Goal: Task Accomplishment & Management: Manage account settings

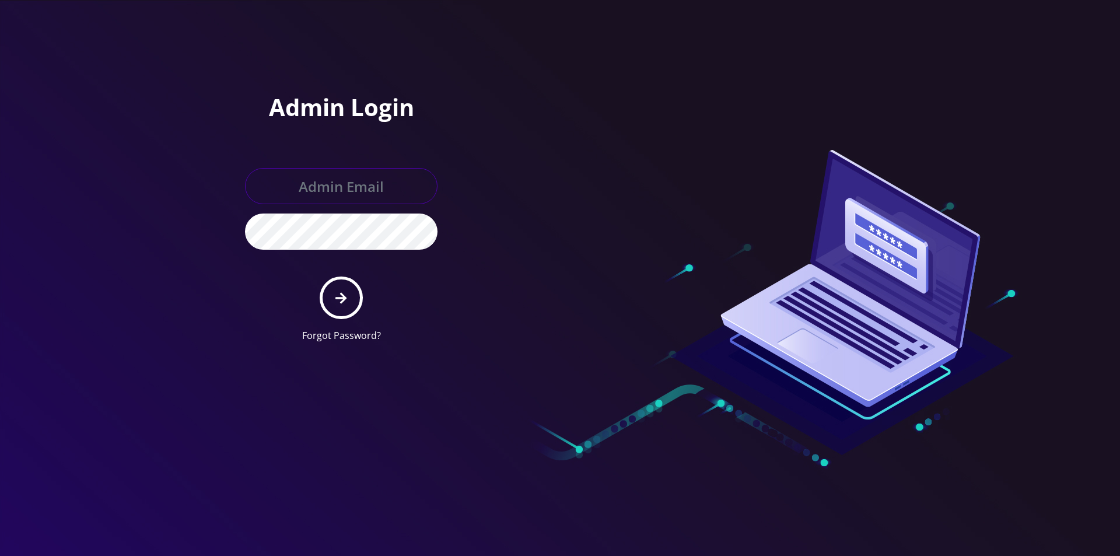
type input "master@britewireless.com"
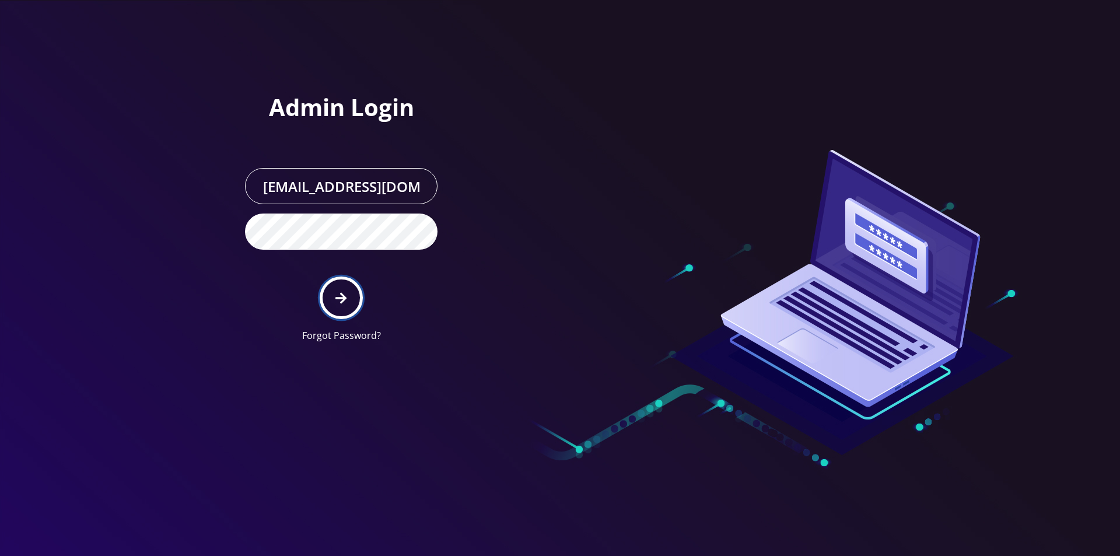
click at [340, 287] on button "submit" at bounding box center [341, 297] width 43 height 43
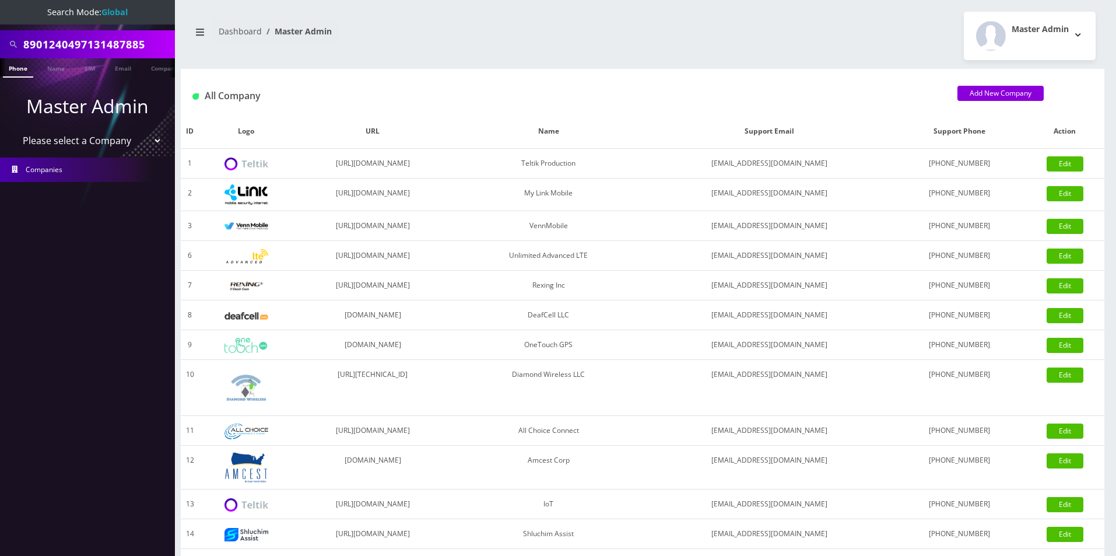
click at [75, 155] on li "Companies" at bounding box center [87, 170] width 175 height 30
click at [76, 149] on select "Please select a Company Teltik Production My Link Mobile VennMobile Unlimited A…" at bounding box center [87, 140] width 149 height 22
select select "13"
click at [13, 129] on select "Please select a Company Teltik Production My Link Mobile VennMobile Unlimited A…" at bounding box center [87, 140] width 149 height 22
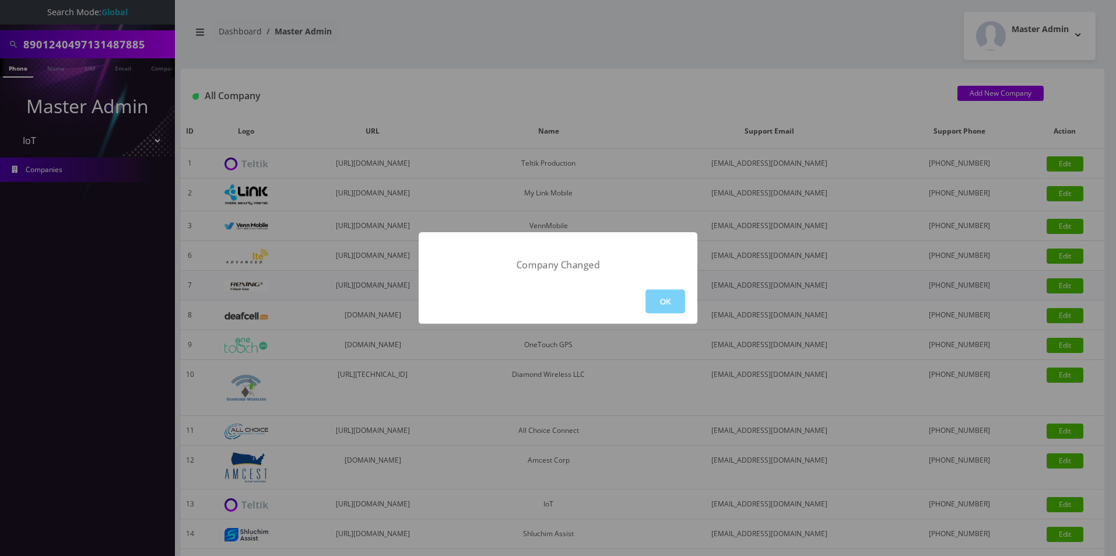
drag, startPoint x: 682, startPoint y: 300, endPoint x: 602, endPoint y: 292, distance: 80.4
click at [682, 300] on button "OK" at bounding box center [666, 301] width 40 height 24
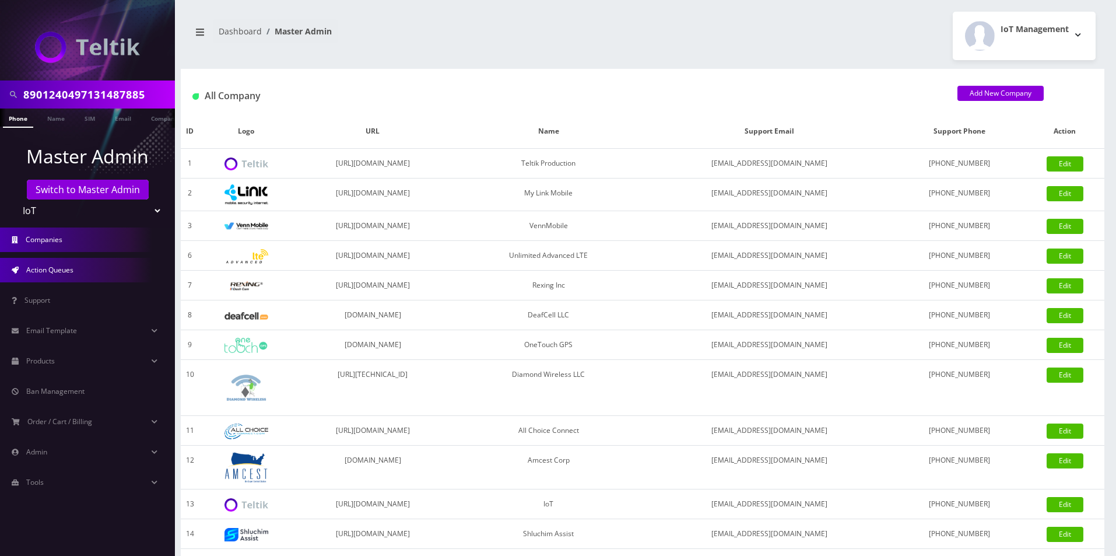
click at [43, 261] on link "Action Queues" at bounding box center [87, 270] width 175 height 24
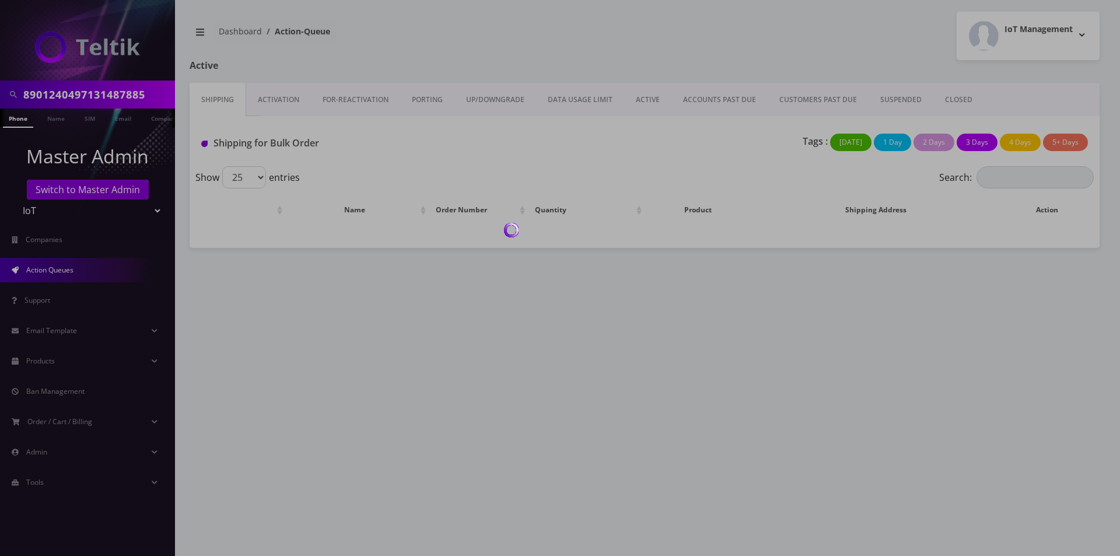
click at [272, 107] on div at bounding box center [560, 278] width 1120 height 556
click at [273, 106] on div at bounding box center [560, 278] width 1120 height 556
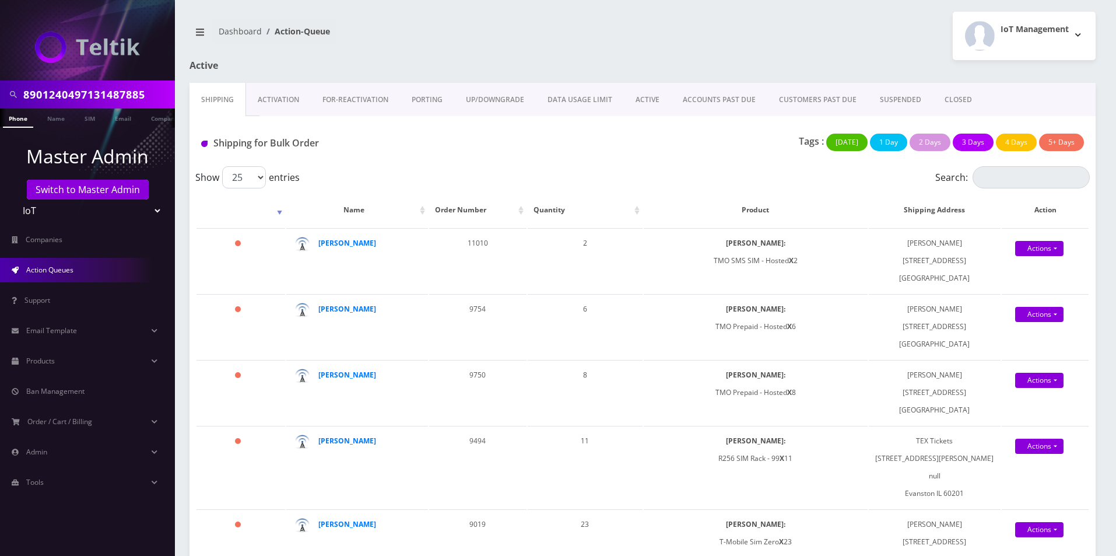
click at [273, 106] on link "Activation" at bounding box center [278, 100] width 65 height 34
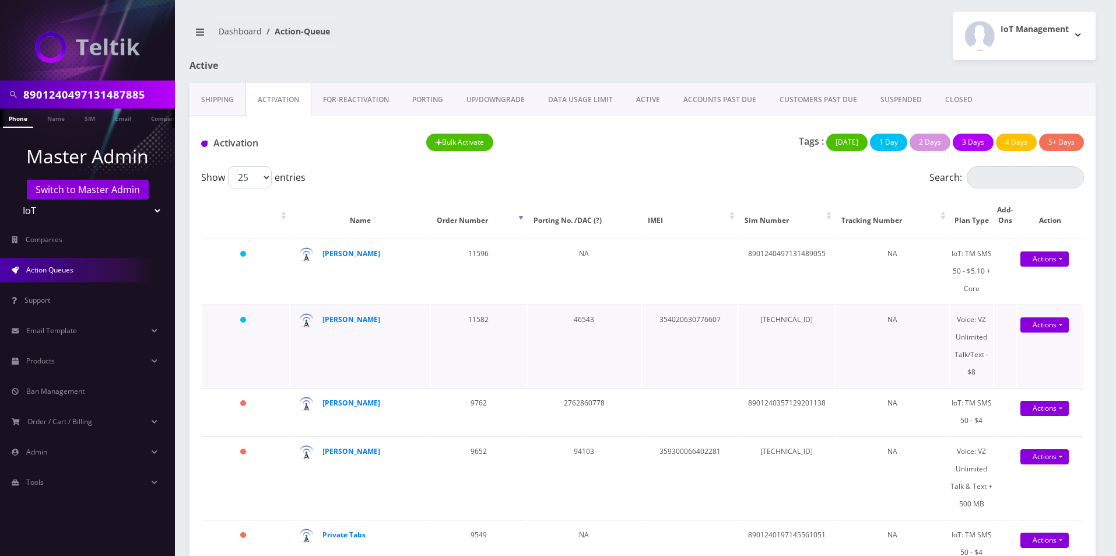
click at [777, 314] on td "89148000011835957778" at bounding box center [787, 345] width 96 height 82
copy td "89148000011835957778"
click at [662, 314] on td "354020630776607" at bounding box center [690, 345] width 96 height 82
click at [664, 315] on td "354020630776607" at bounding box center [690, 345] width 96 height 82
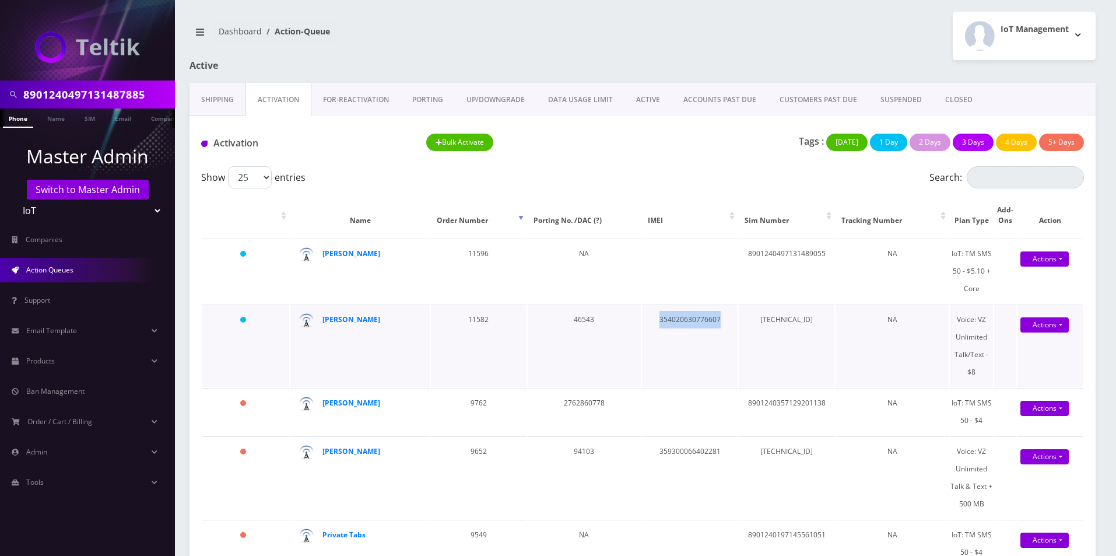
click at [664, 315] on td "354020630776607" at bounding box center [690, 345] width 96 height 82
click at [686, 319] on td "354020630776607" at bounding box center [690, 345] width 96 height 82
drag, startPoint x: 742, startPoint y: 11, endPoint x: 661, endPoint y: 112, distance: 129.8
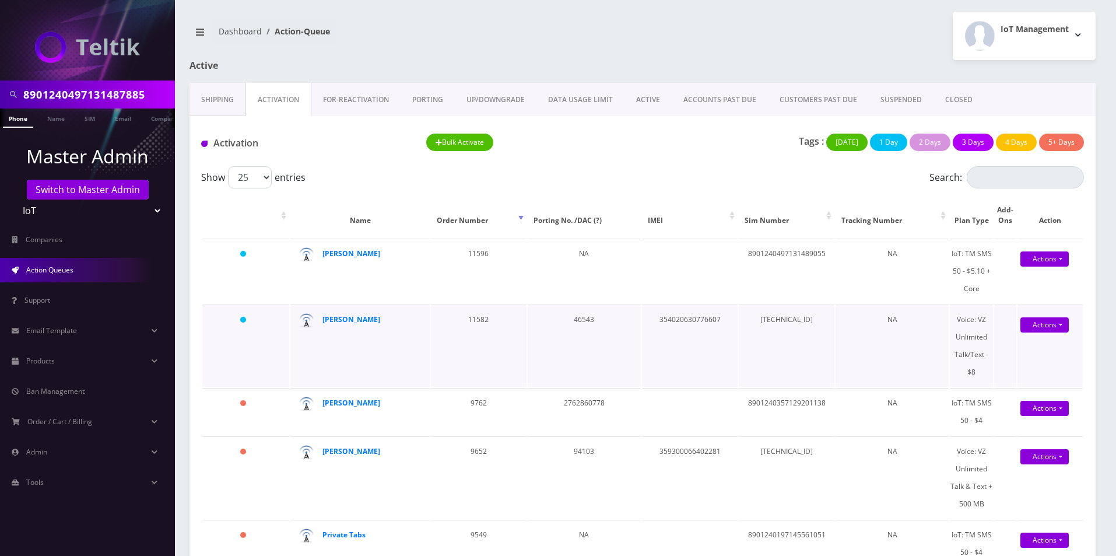
click at [698, 325] on td "354020630776607" at bounding box center [690, 345] width 96 height 82
copy td "354020630776607"
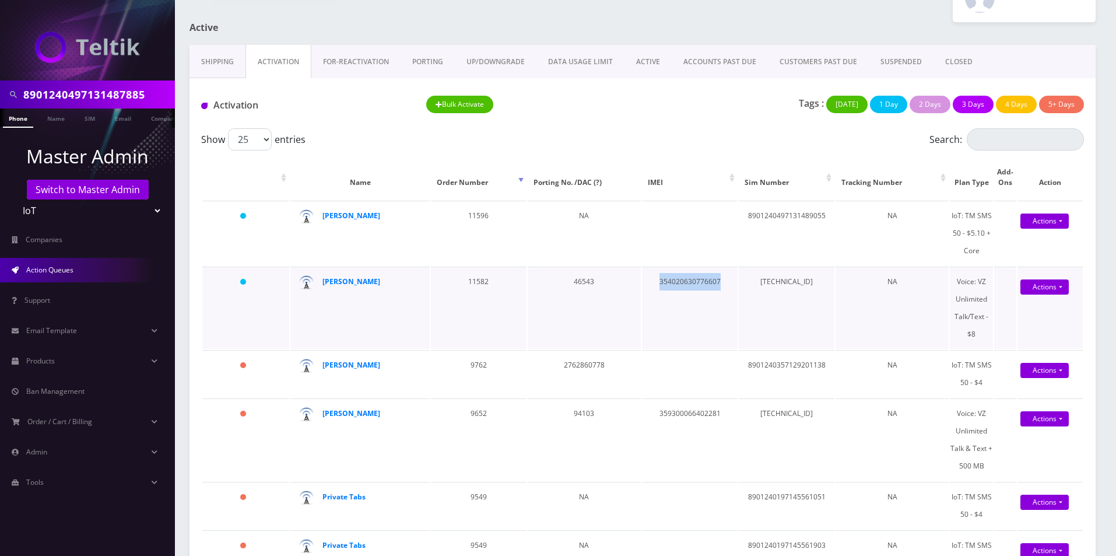
scroll to position [58, 0]
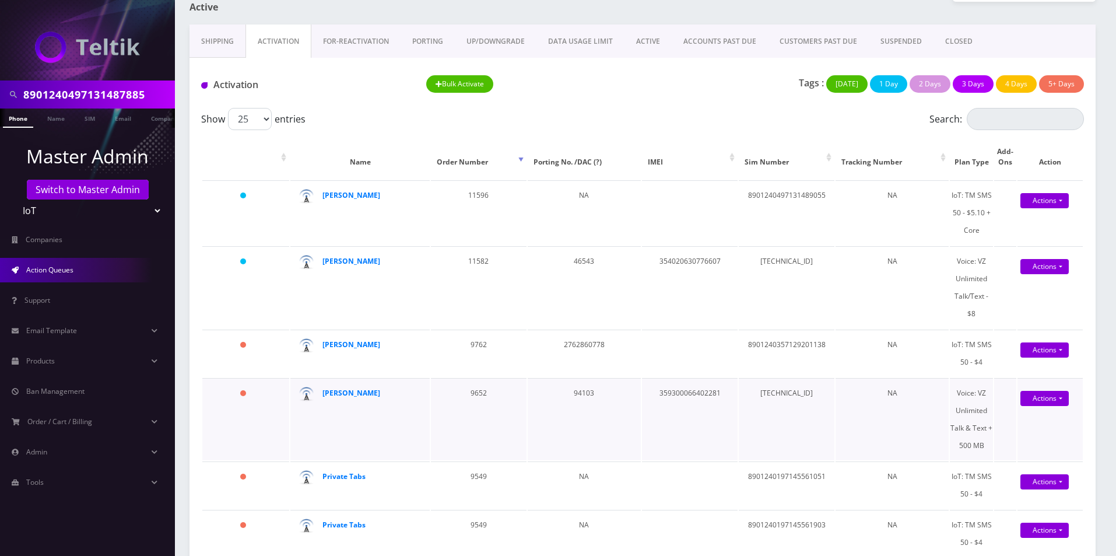
click at [662, 394] on td "359300066402281" at bounding box center [690, 419] width 96 height 82
copy td "359300066402281"
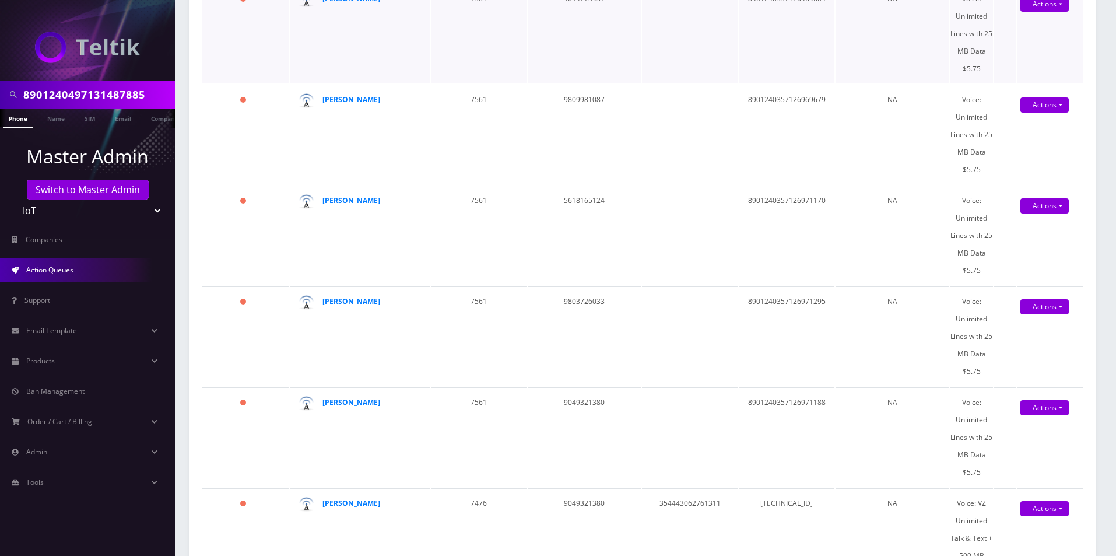
scroll to position [1460, 0]
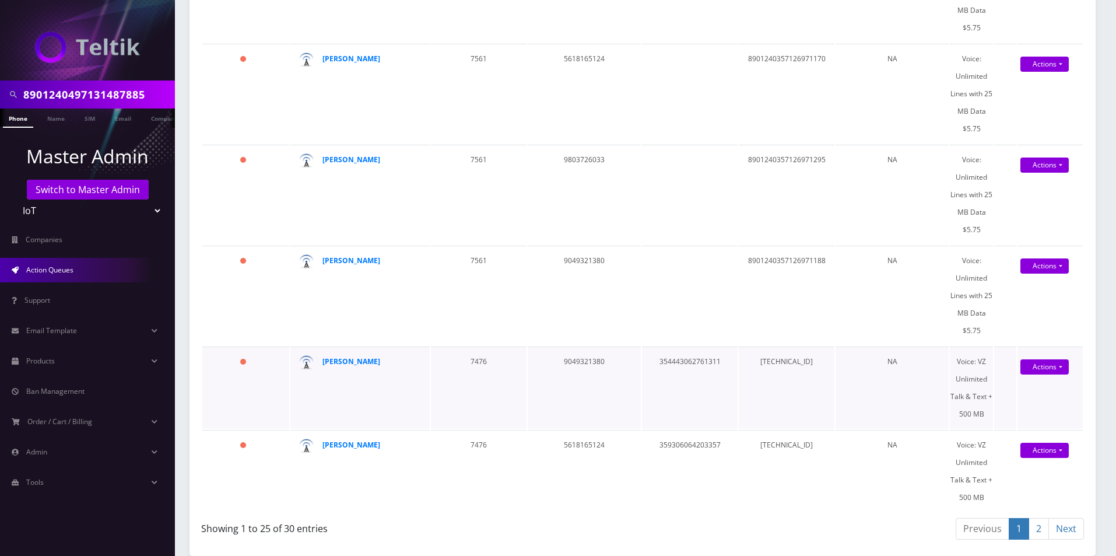
click at [770, 363] on td "89148000011306157304" at bounding box center [787, 387] width 96 height 82
copy td "89148000011306157304"
click at [685, 362] on td "354443062761311" at bounding box center [690, 387] width 96 height 82
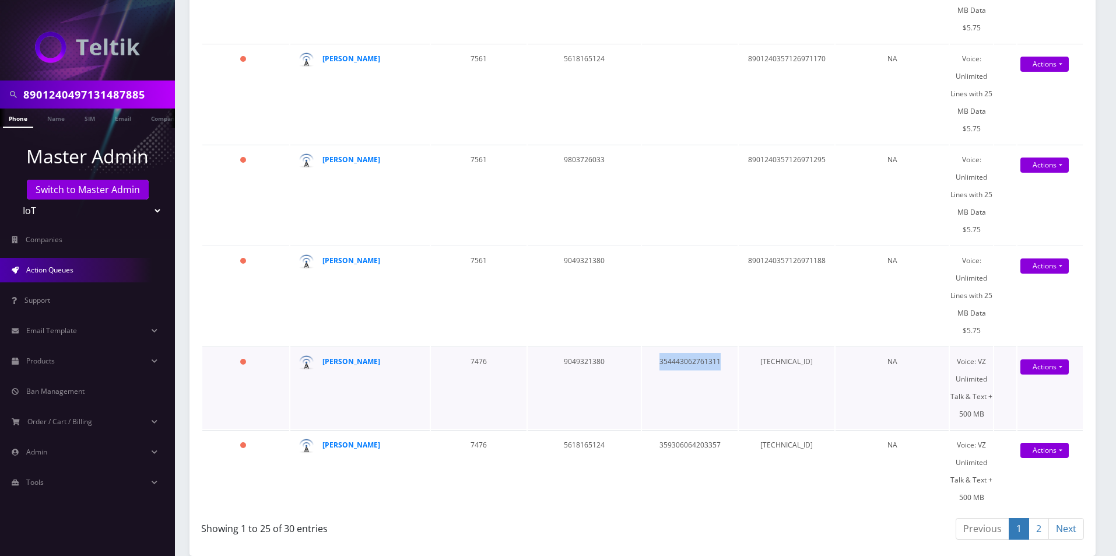
copy td "354443062761311"
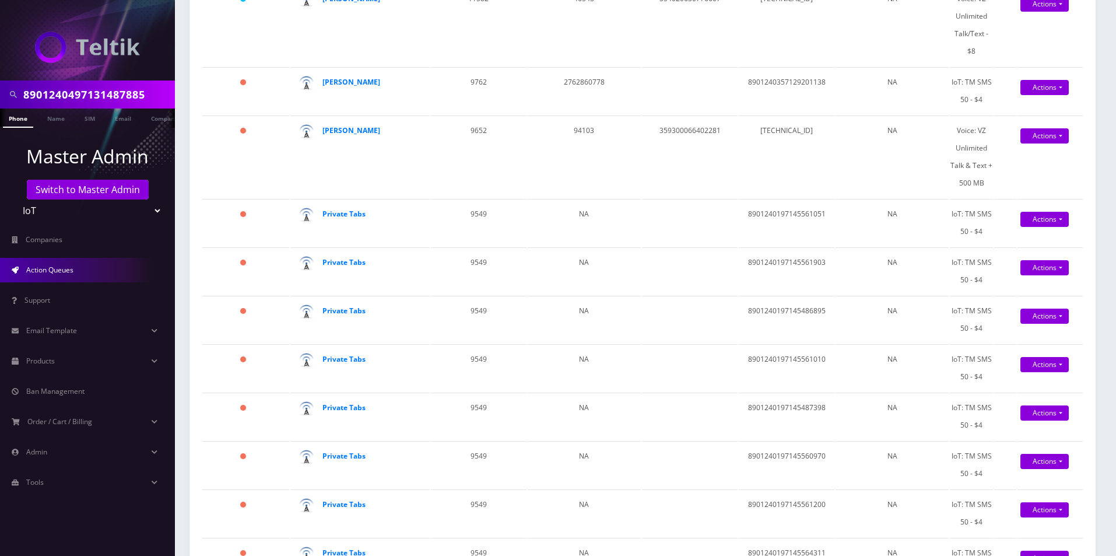
scroll to position [0, 0]
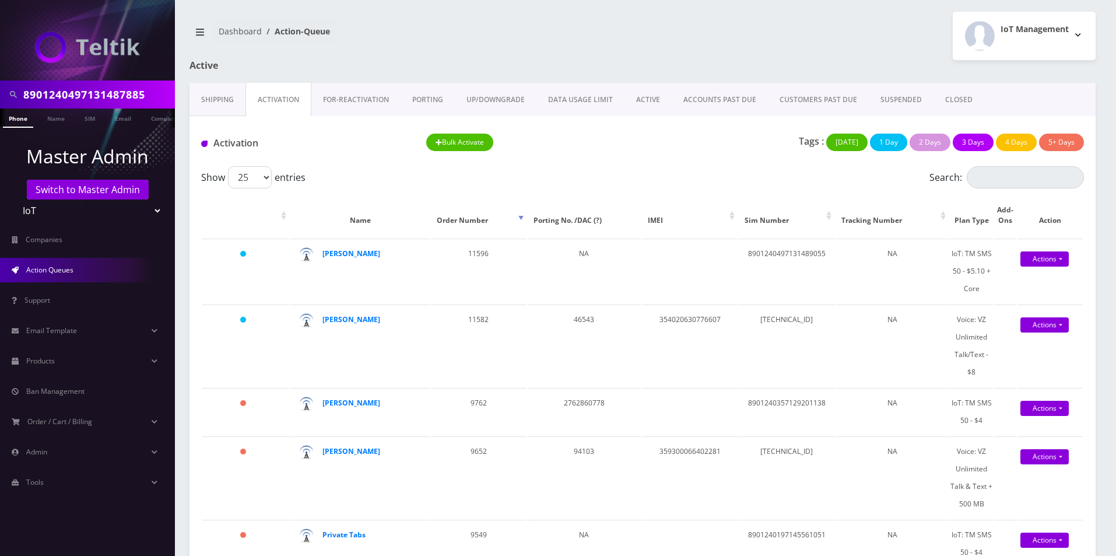
click at [652, 99] on link "ACTIVE" at bounding box center [648, 100] width 47 height 34
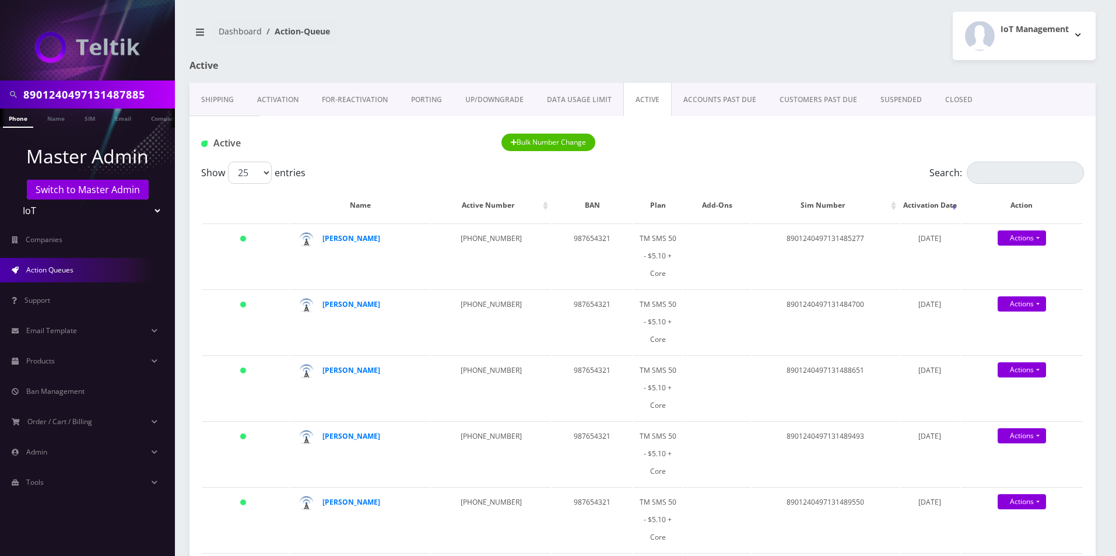
click at [85, 206] on select "Teltik Production My Link Mobile VennMobile Unlimited Advanced LTE Rexing Inc D…" at bounding box center [87, 210] width 149 height 22
select select "23"
click at [13, 199] on select "Teltik Production My Link Mobile VennMobile Unlimited Advanced LTE Rexing Inc D…" at bounding box center [87, 210] width 149 height 22
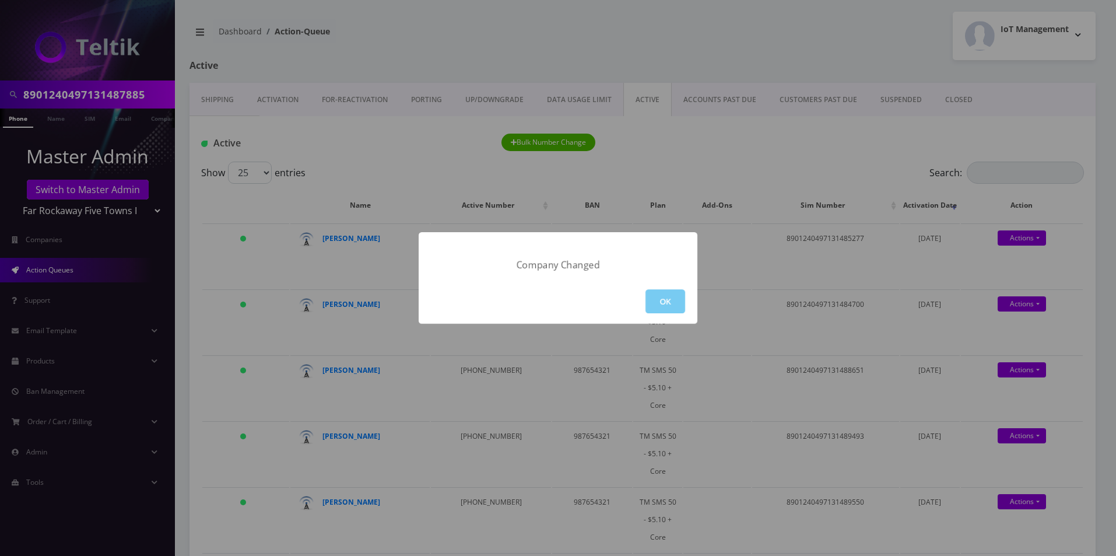
click at [662, 300] on button "OK" at bounding box center [666, 301] width 40 height 24
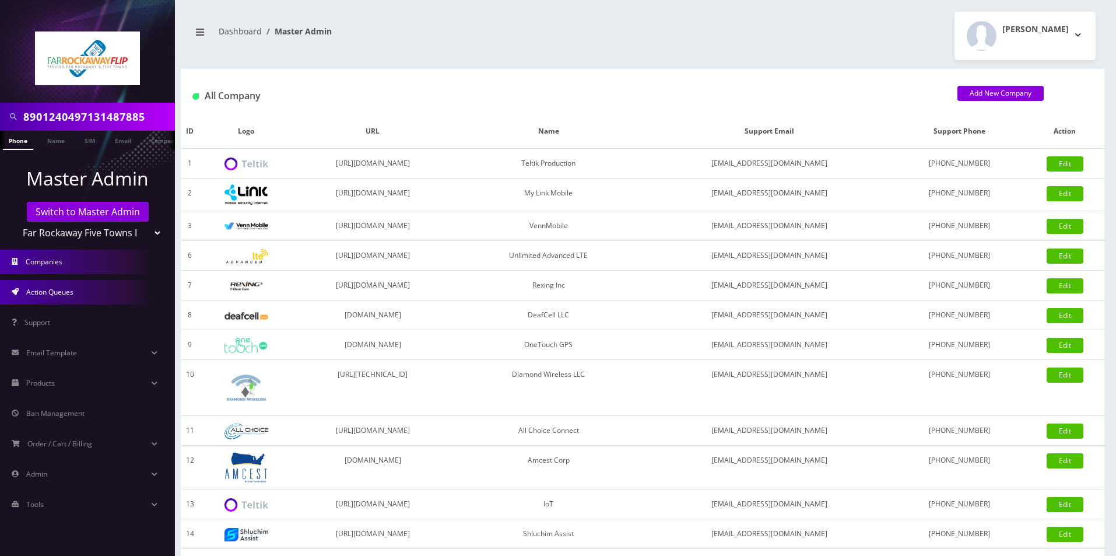
click at [63, 292] on span "Action Queues" at bounding box center [49, 292] width 47 height 10
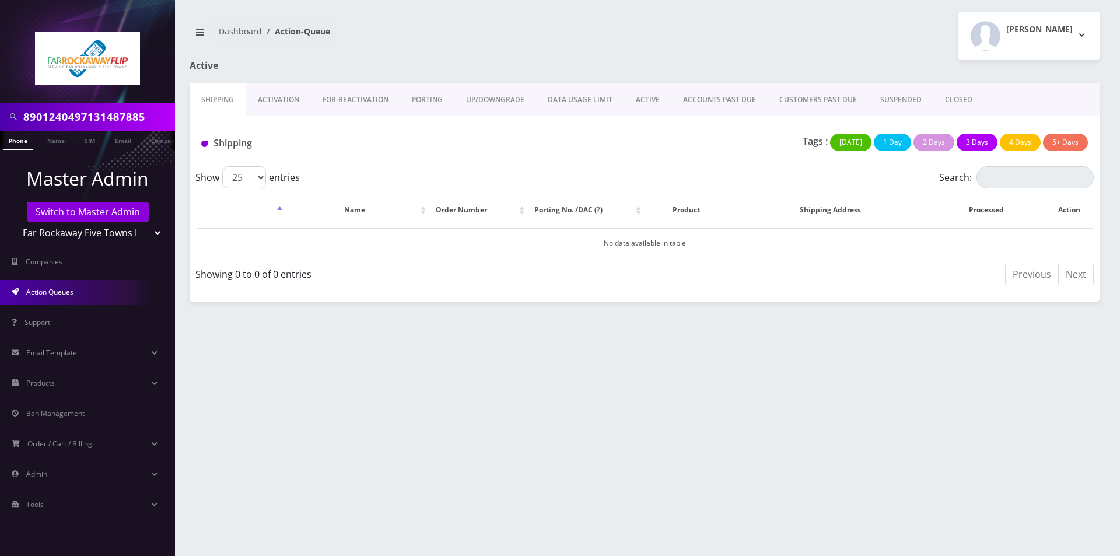
click at [654, 103] on link "ACTIVE" at bounding box center [647, 100] width 47 height 34
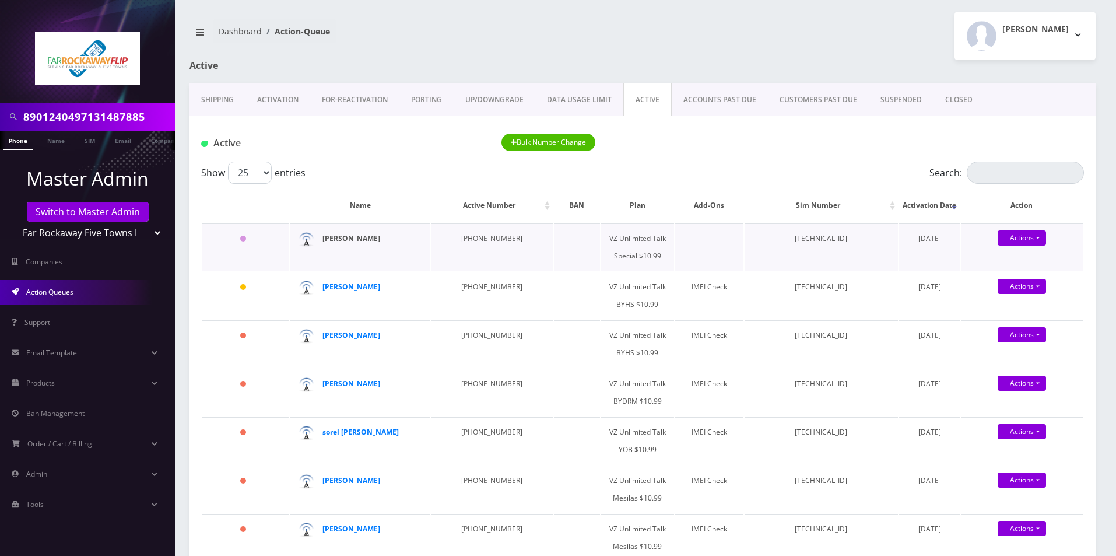
click at [370, 236] on strong "[PERSON_NAME]" at bounding box center [351, 238] width 58 height 10
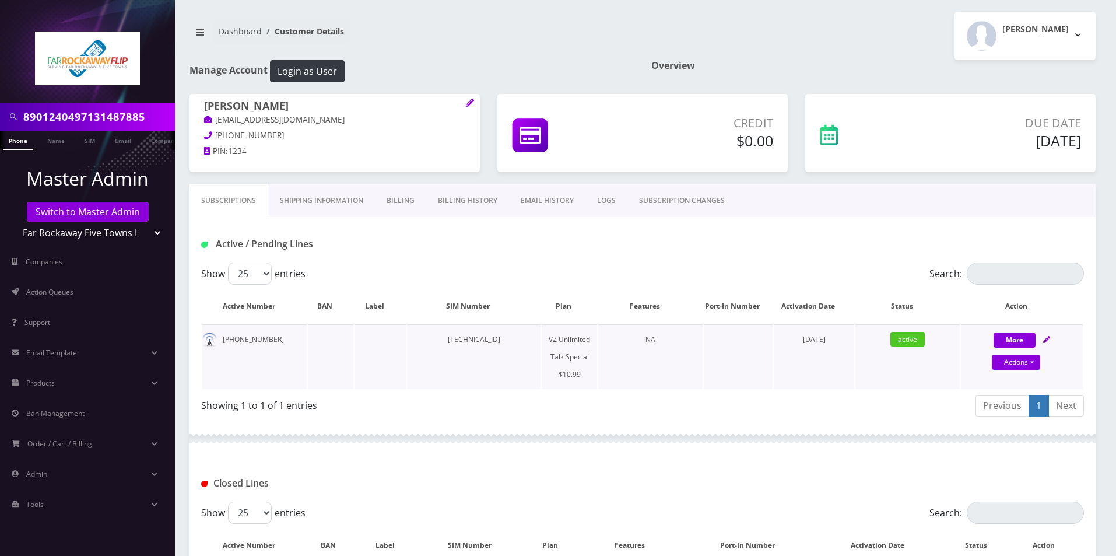
click at [1043, 336] on icon at bounding box center [1046, 339] width 7 height 7
select select "472"
